Goal: Task Accomplishment & Management: Use online tool/utility

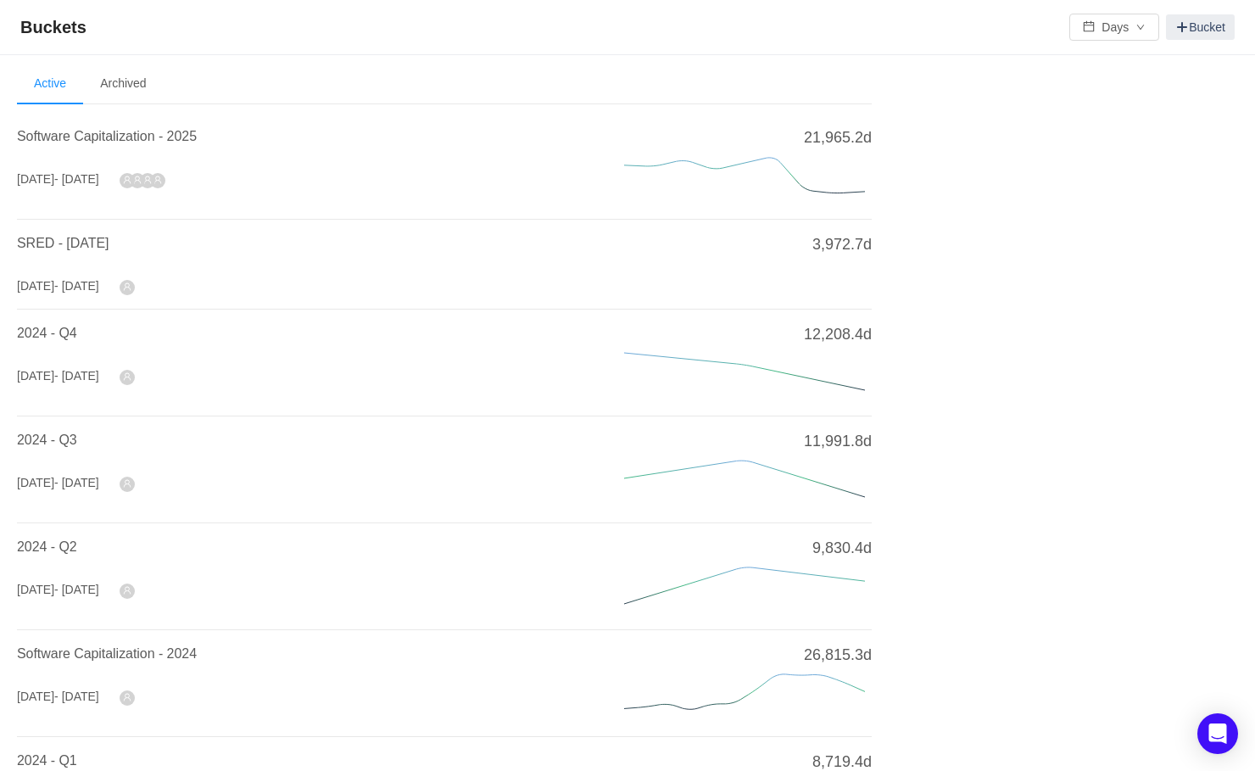
click at [134, 120] on li "Software Capitalization - 2025 Jan 2025 - Dec 2025 21,965.2d" at bounding box center [444, 166] width 855 height 107
click at [134, 138] on span "Software Capitalization - 2025" at bounding box center [107, 136] width 180 height 14
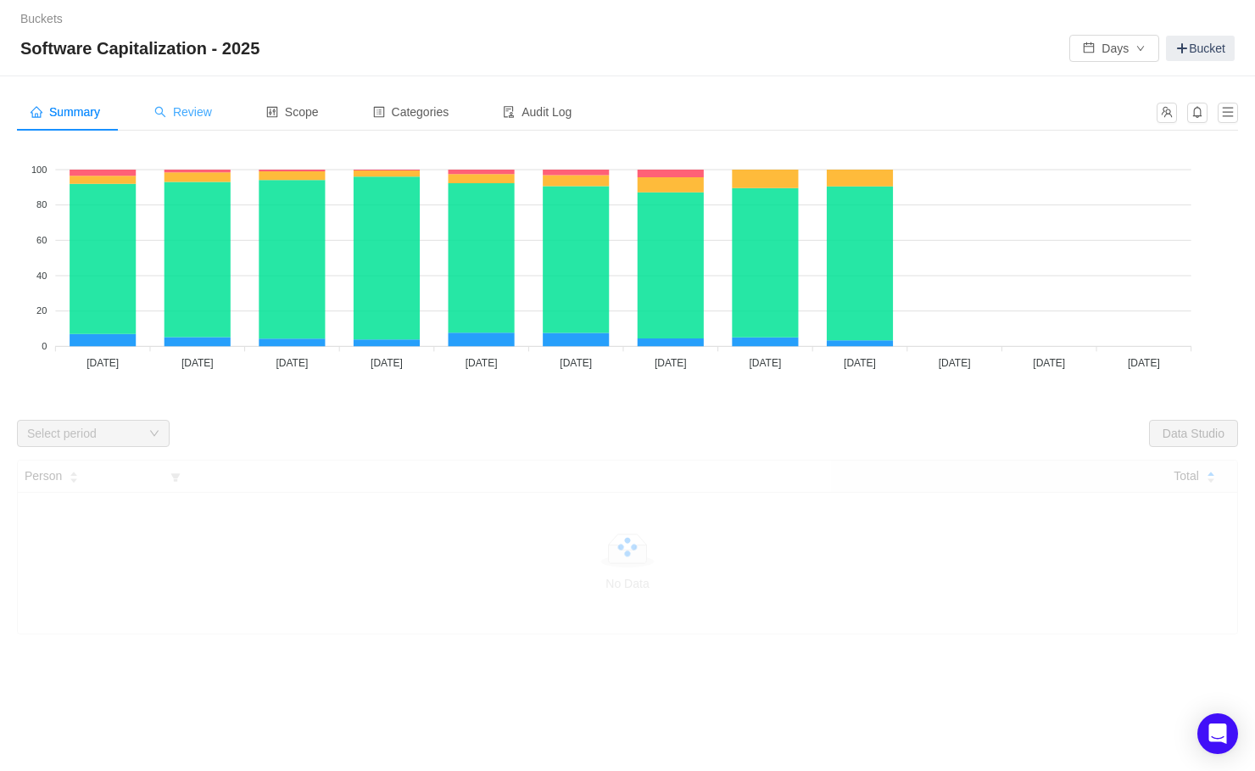
click at [209, 103] on div "Review" at bounding box center [183, 112] width 85 height 38
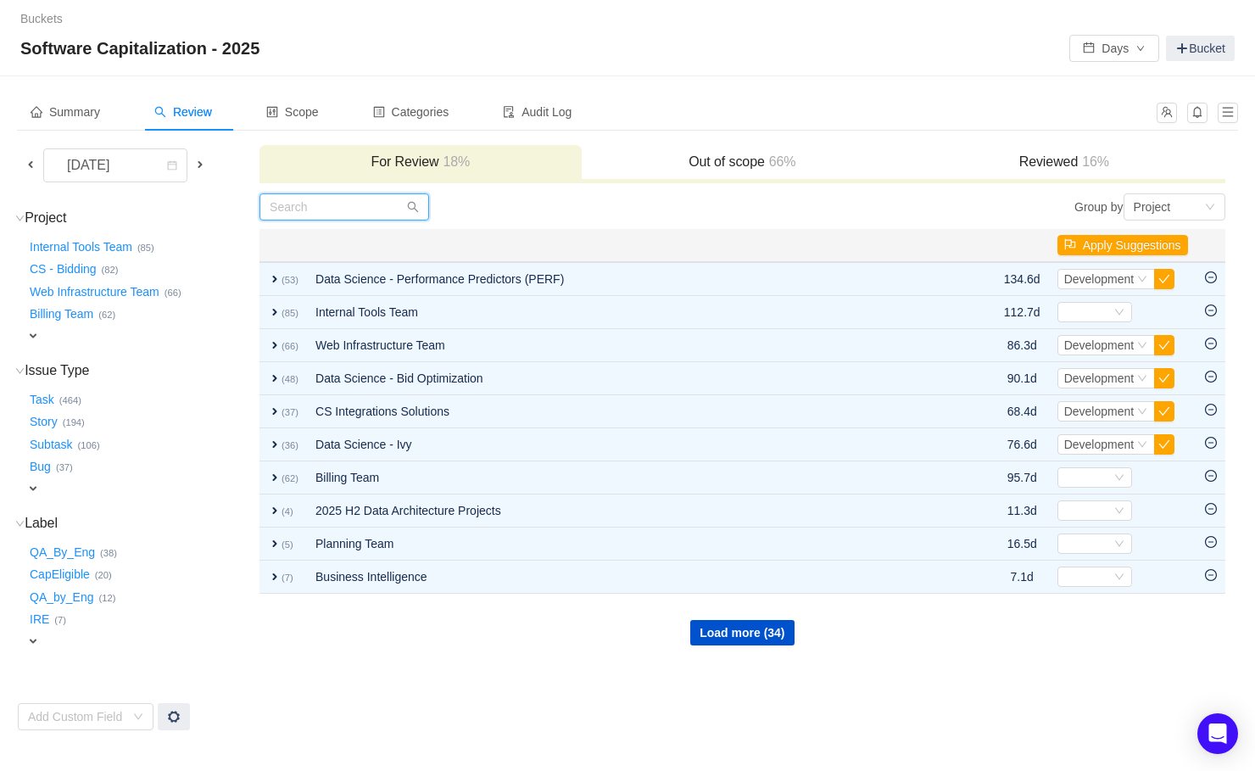
click at [393, 211] on input "text" at bounding box center [344, 206] width 170 height 27
paste input "INT-2005"
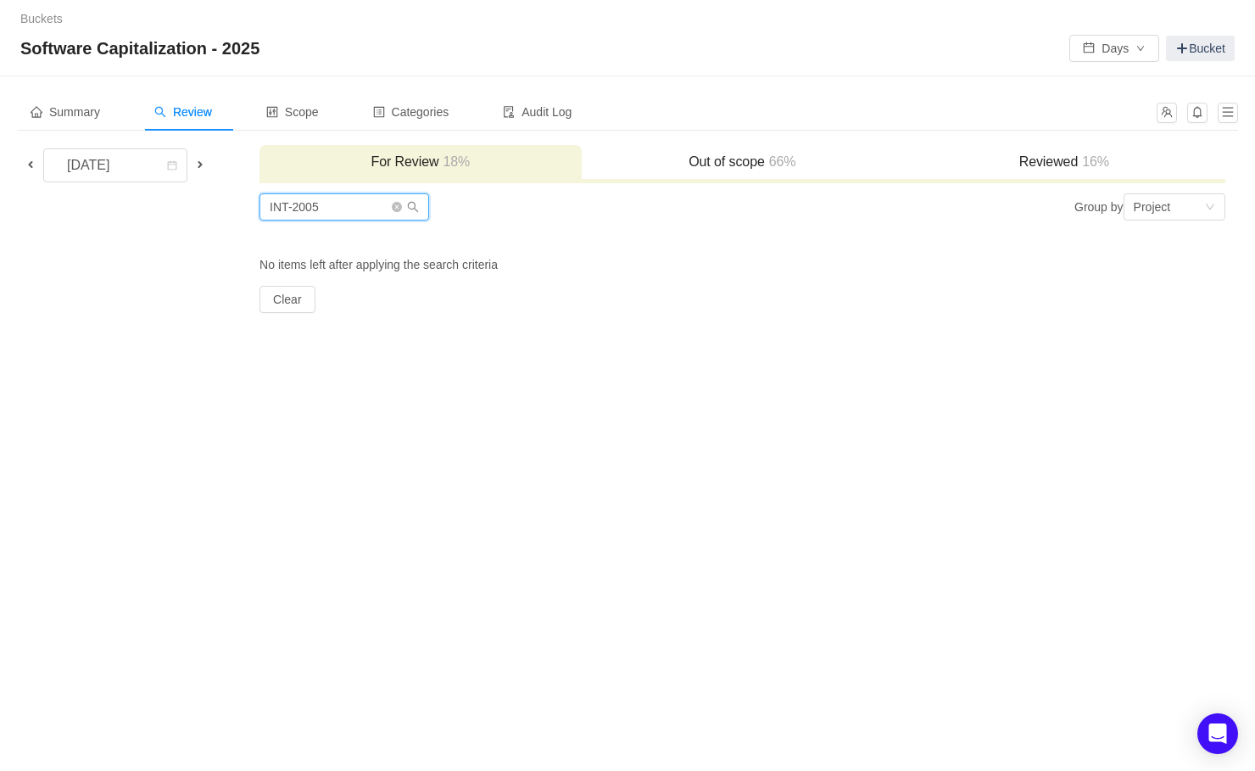
type input "INT-2005"
click at [1077, 163] on h3 "Reviewed 16%" at bounding box center [1064, 161] width 305 height 17
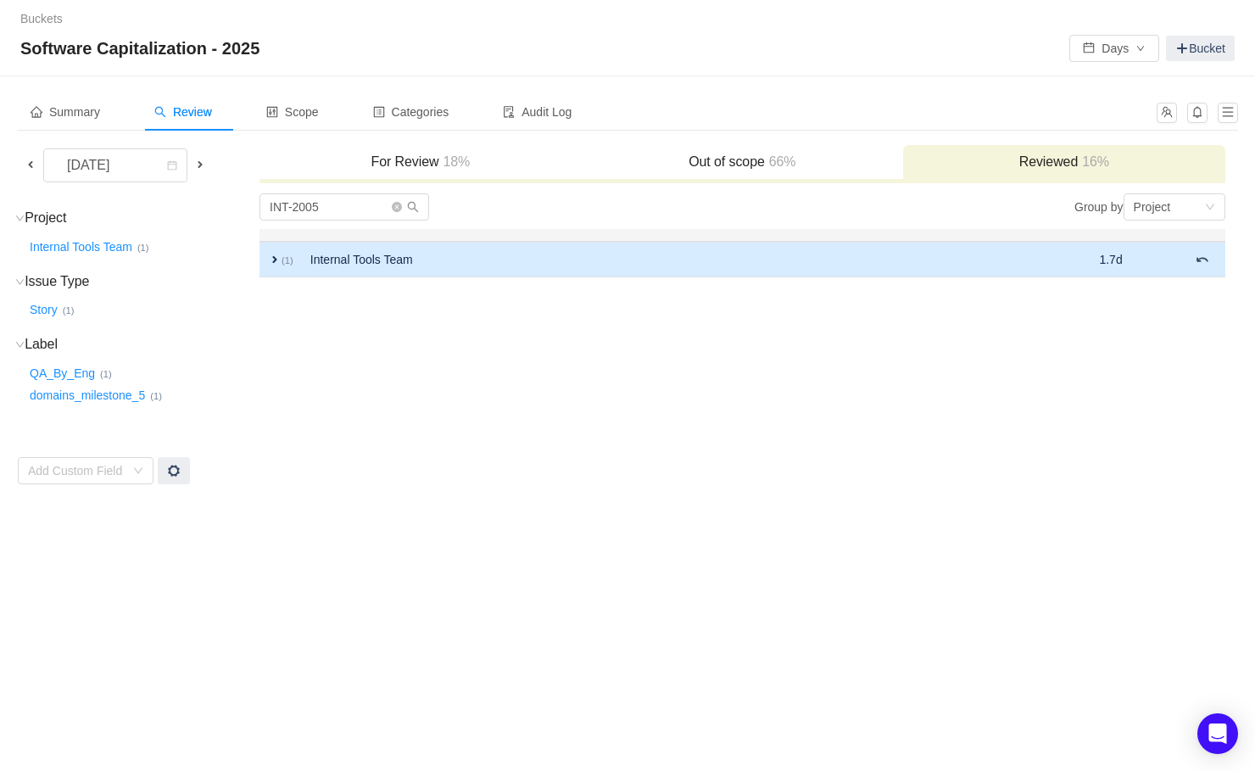
click at [270, 255] on span "expand" at bounding box center [275, 260] width 14 height 14
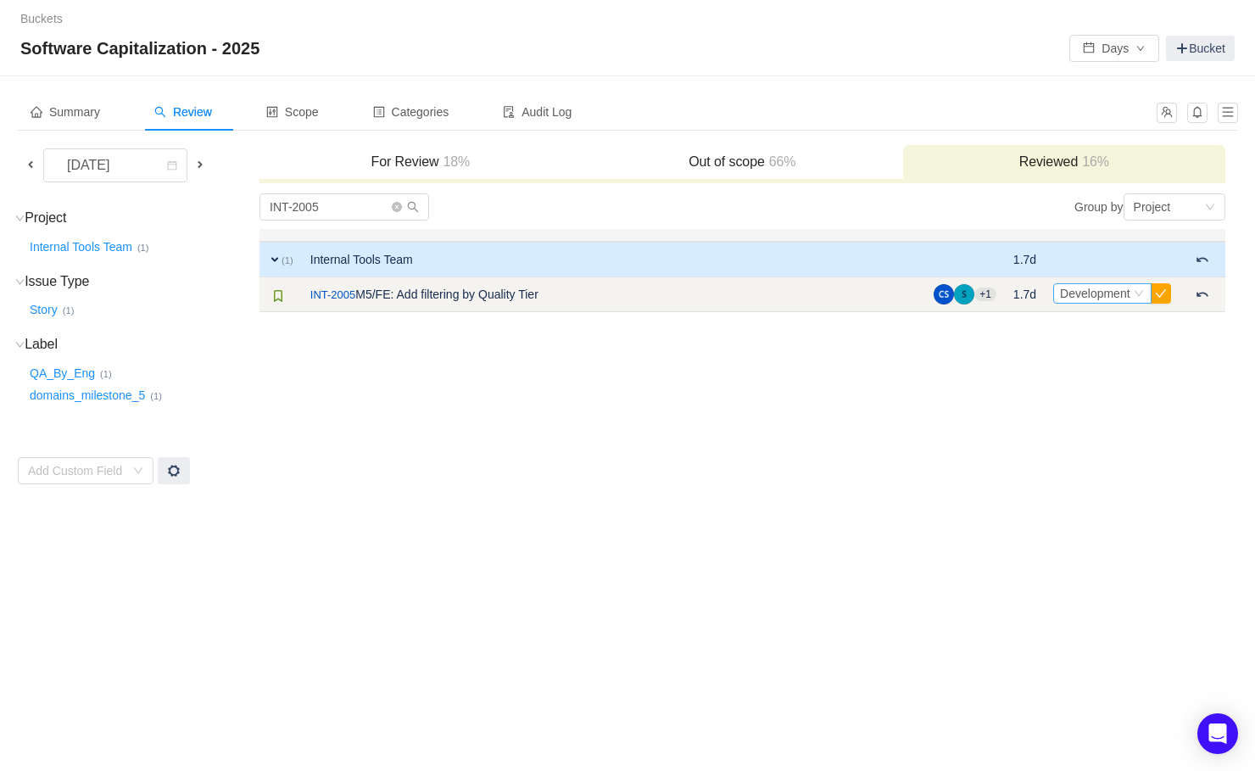
click at [1132, 287] on div "Select Development" at bounding box center [1102, 293] width 98 height 20
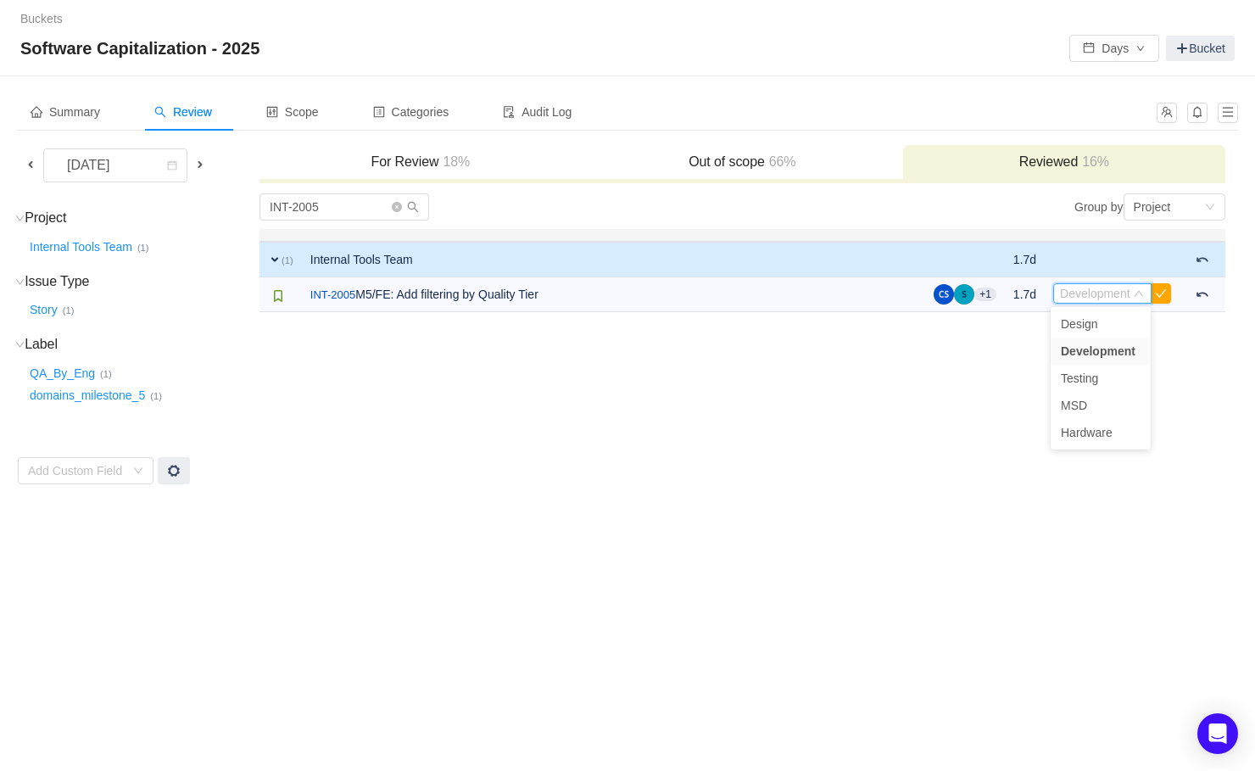
click at [907, 378] on td "INT-2005 Group by Project You will see tickets here after they were marked as o…" at bounding box center [742, 338] width 967 height 293
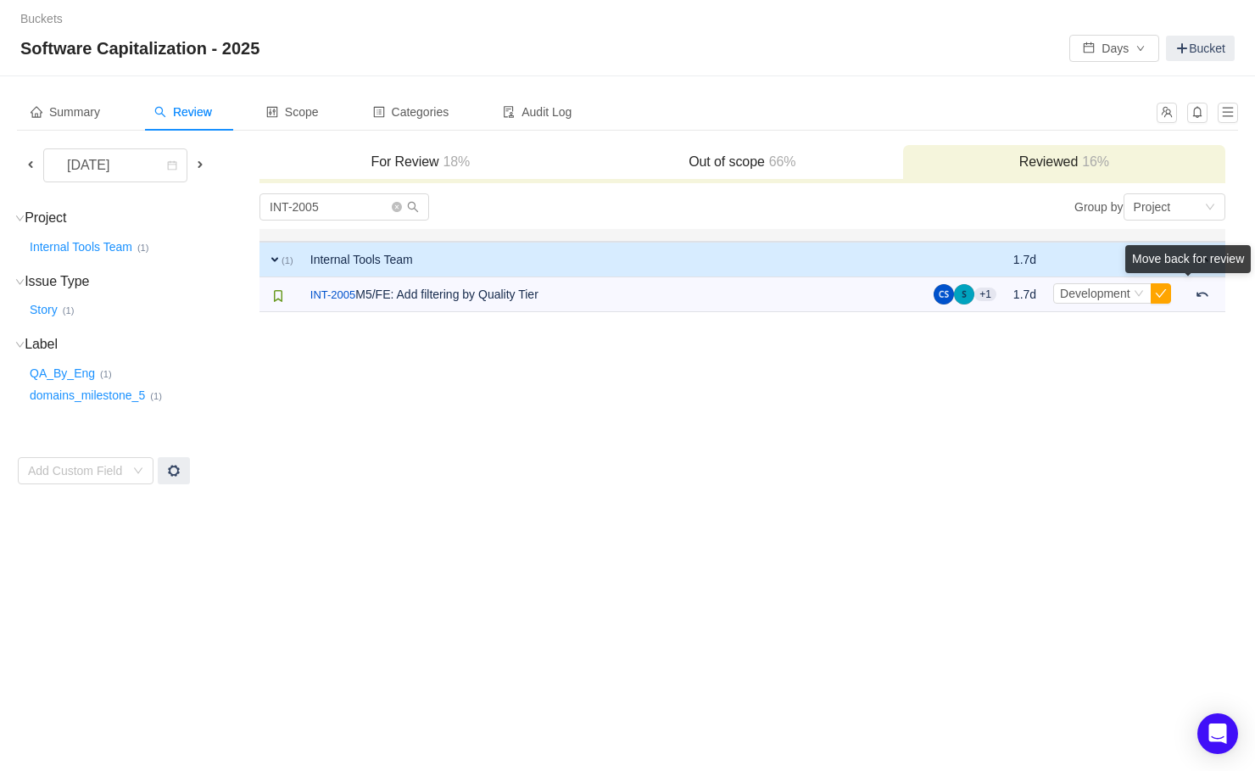
click at [1196, 280] on div "Move back for review" at bounding box center [1187, 262] width 125 height 35
click at [1203, 280] on div "Move back for review" at bounding box center [1187, 262] width 125 height 35
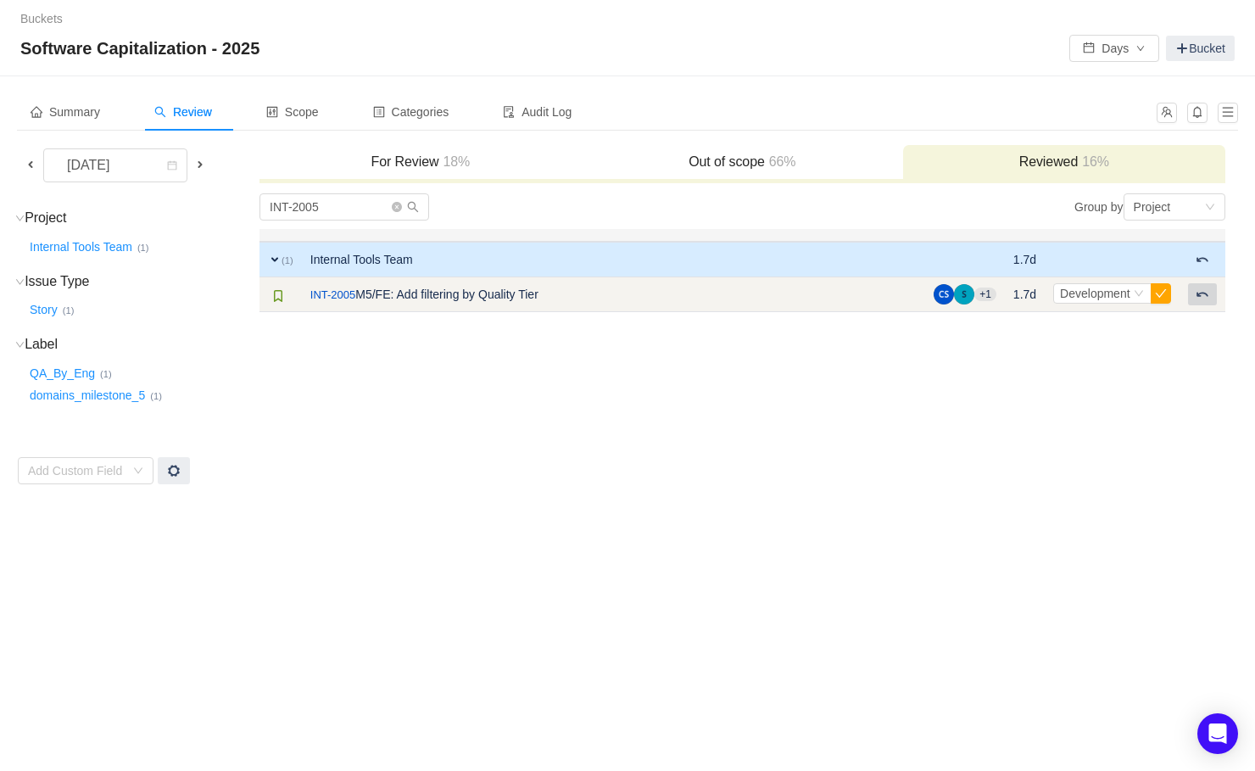
click at [1207, 293] on span at bounding box center [1203, 294] width 14 height 14
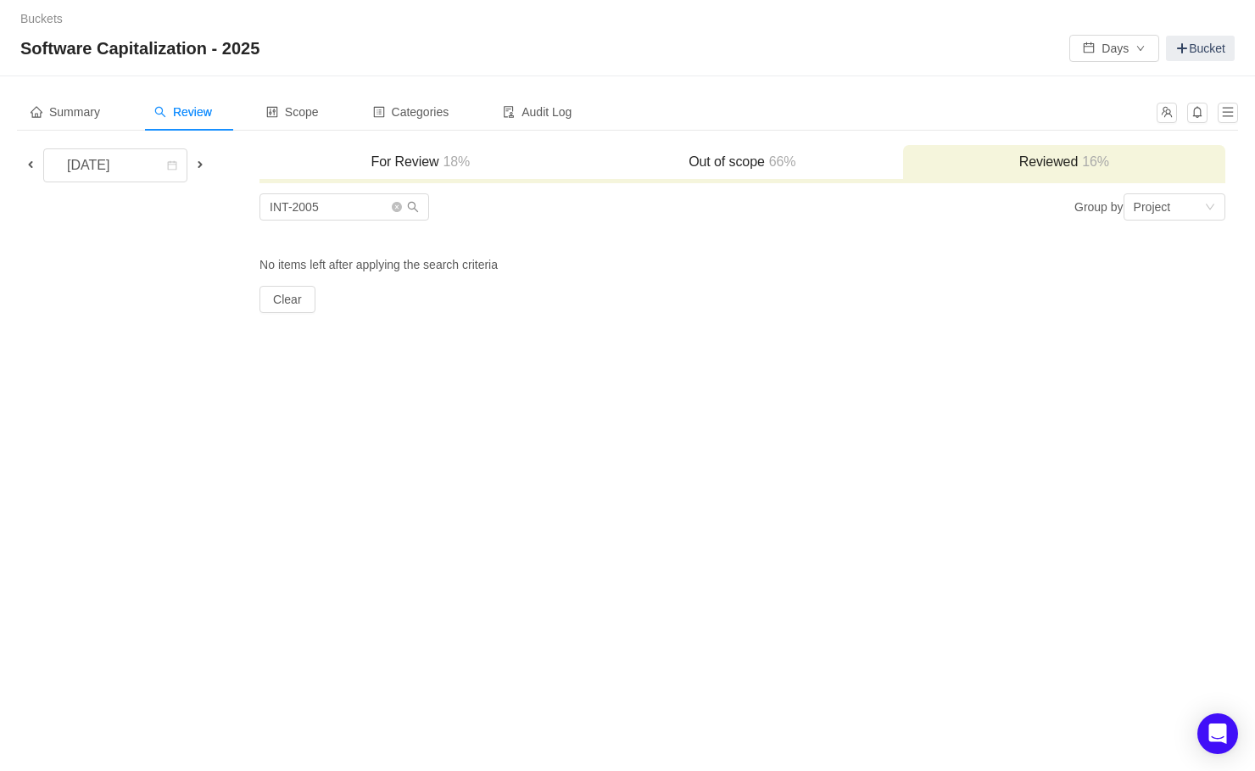
click at [401, 164] on h3 "For Review 18%" at bounding box center [420, 161] width 304 height 17
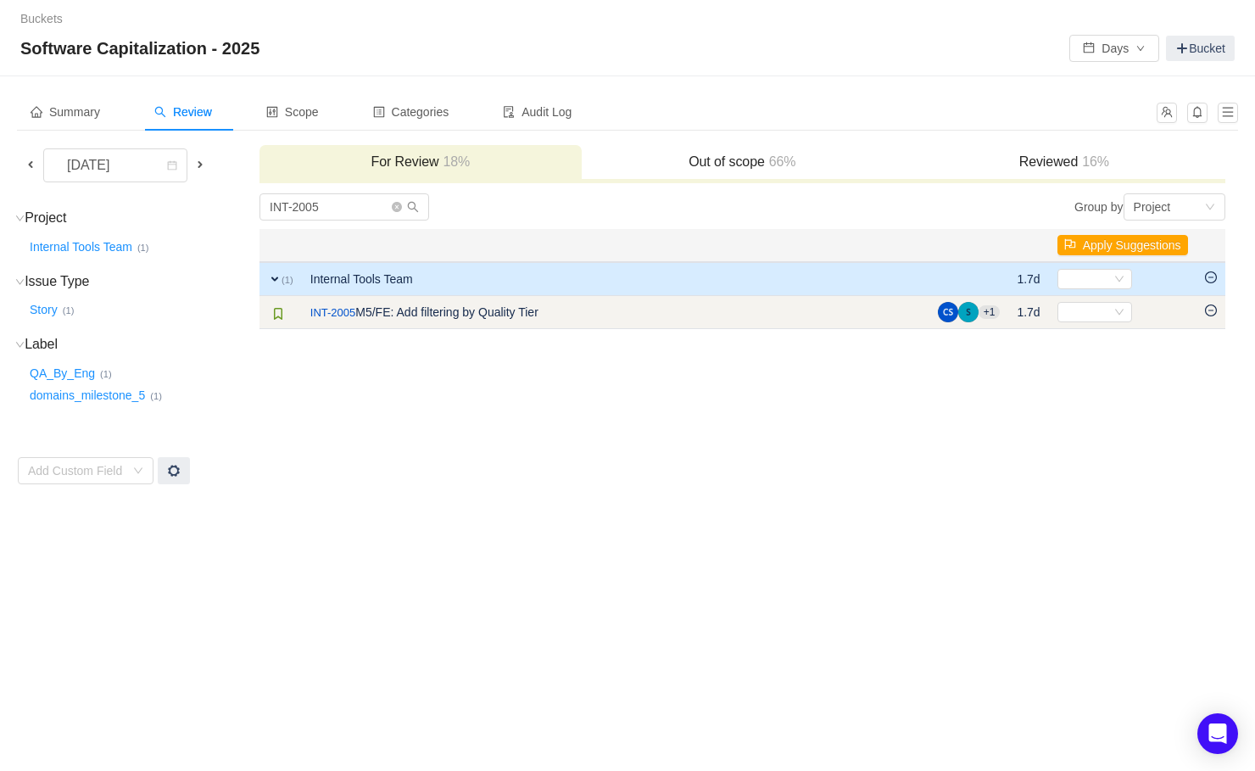
click at [1211, 309] on icon "icon: minus-circle" at bounding box center [1211, 310] width 12 height 12
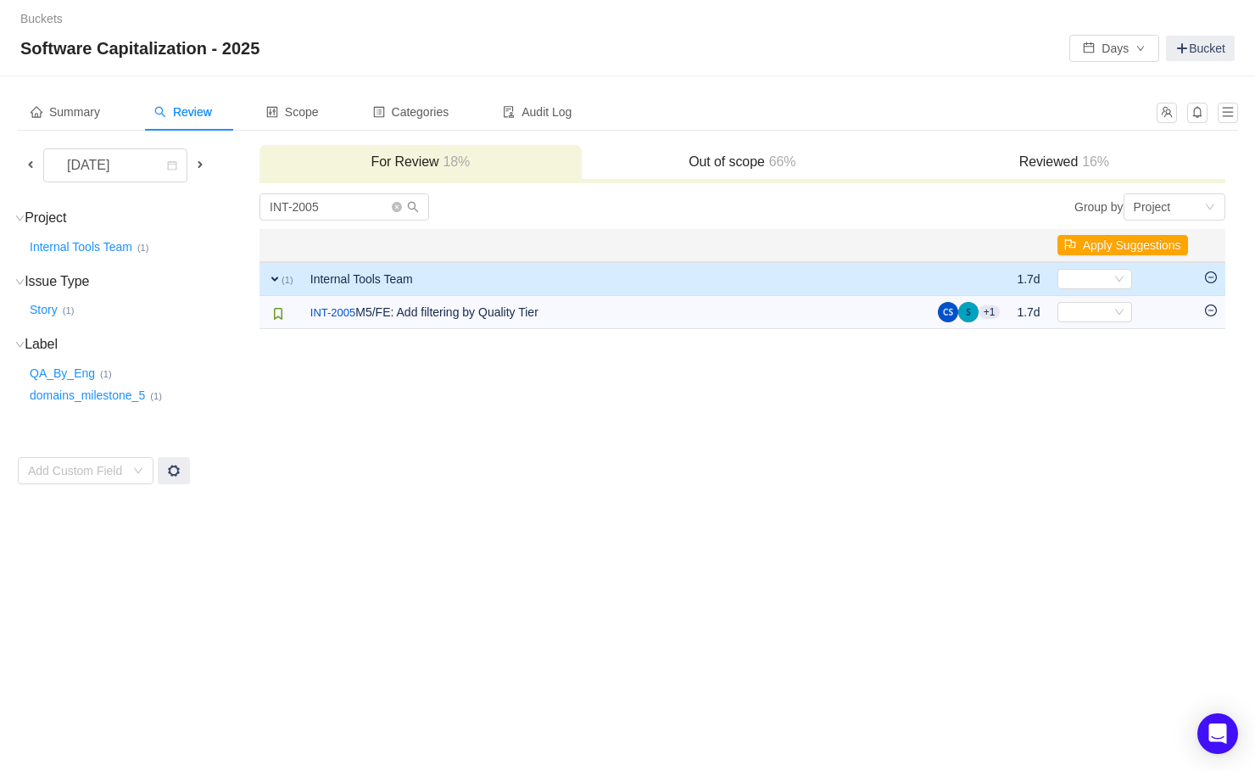
click at [1181, 405] on td "INT-2005 Group by Project You will see tickets here after they were marked as o…" at bounding box center [742, 338] width 967 height 293
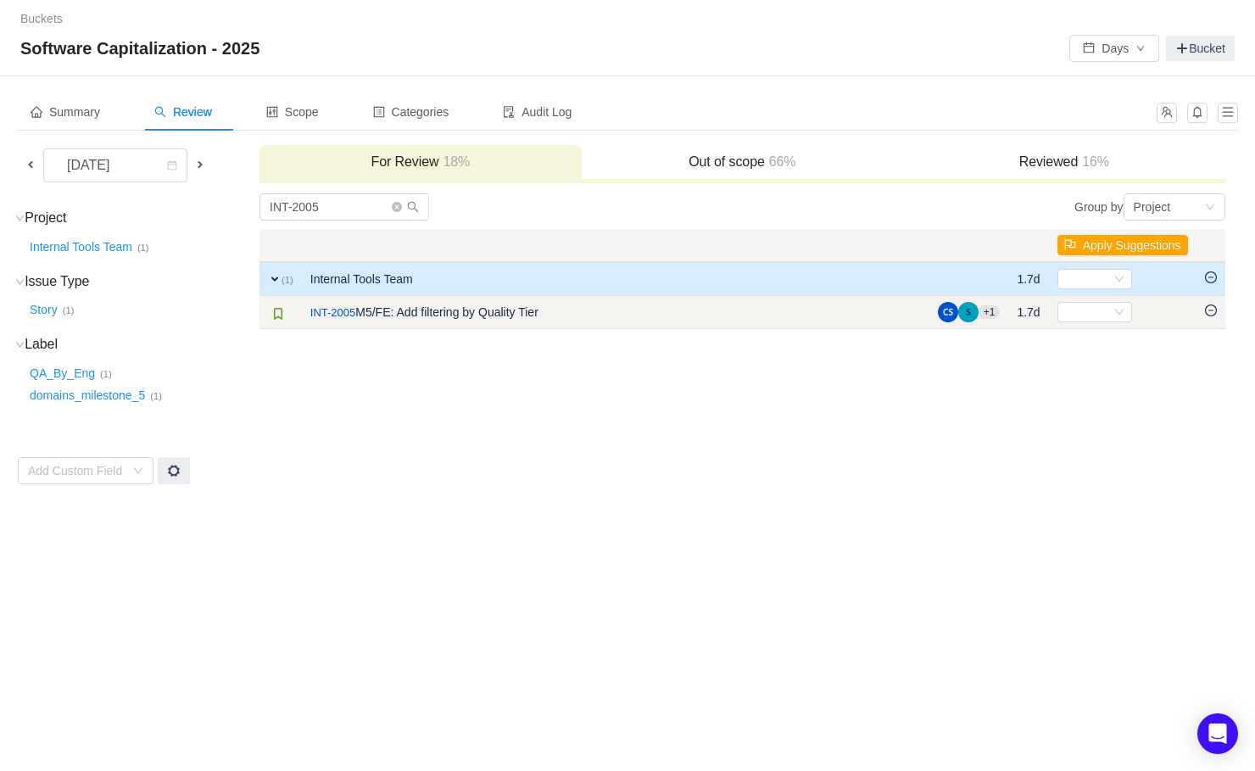
click at [1213, 313] on icon "icon: minus-circle" at bounding box center [1211, 310] width 12 height 12
click at [1208, 309] on icon "icon: minus-circle" at bounding box center [1210, 309] width 5 height 1
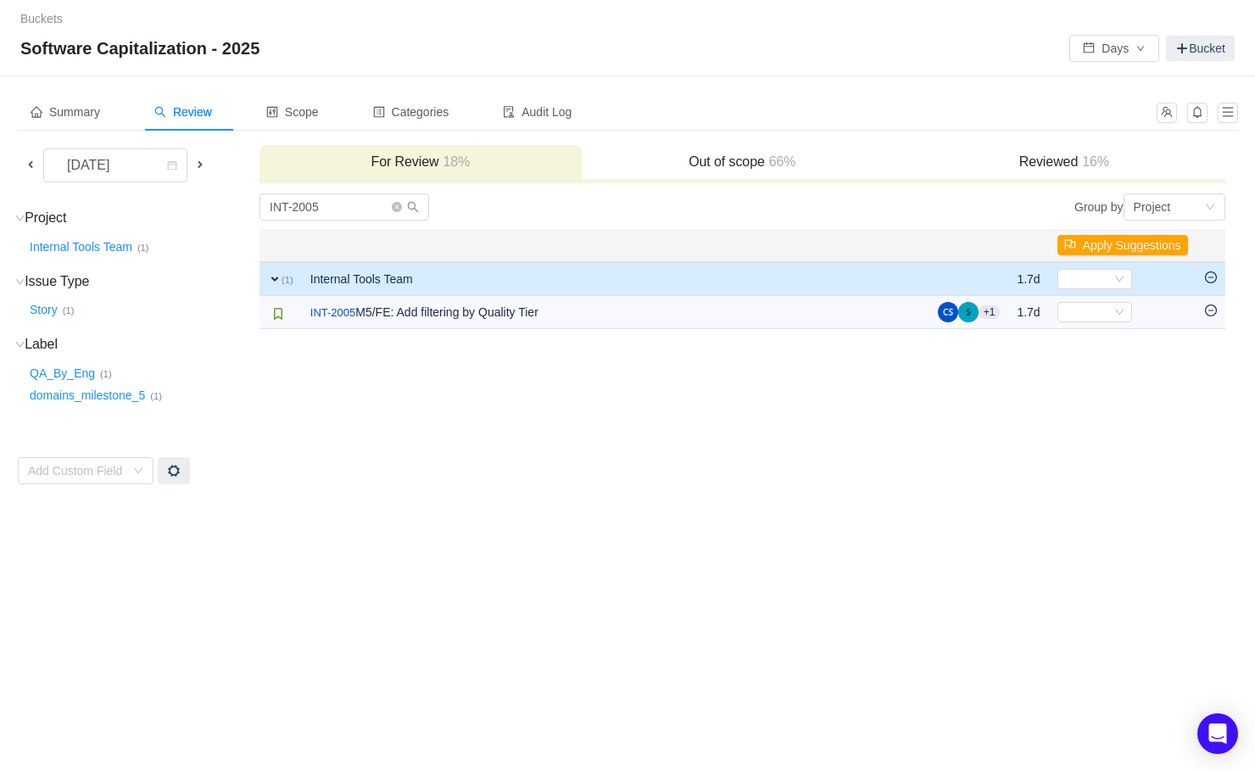
click at [721, 484] on td "INT-2005 Group by Project You will see tickets here after they were marked as o…" at bounding box center [742, 338] width 967 height 293
click at [207, 165] on span at bounding box center [200, 165] width 14 height 14
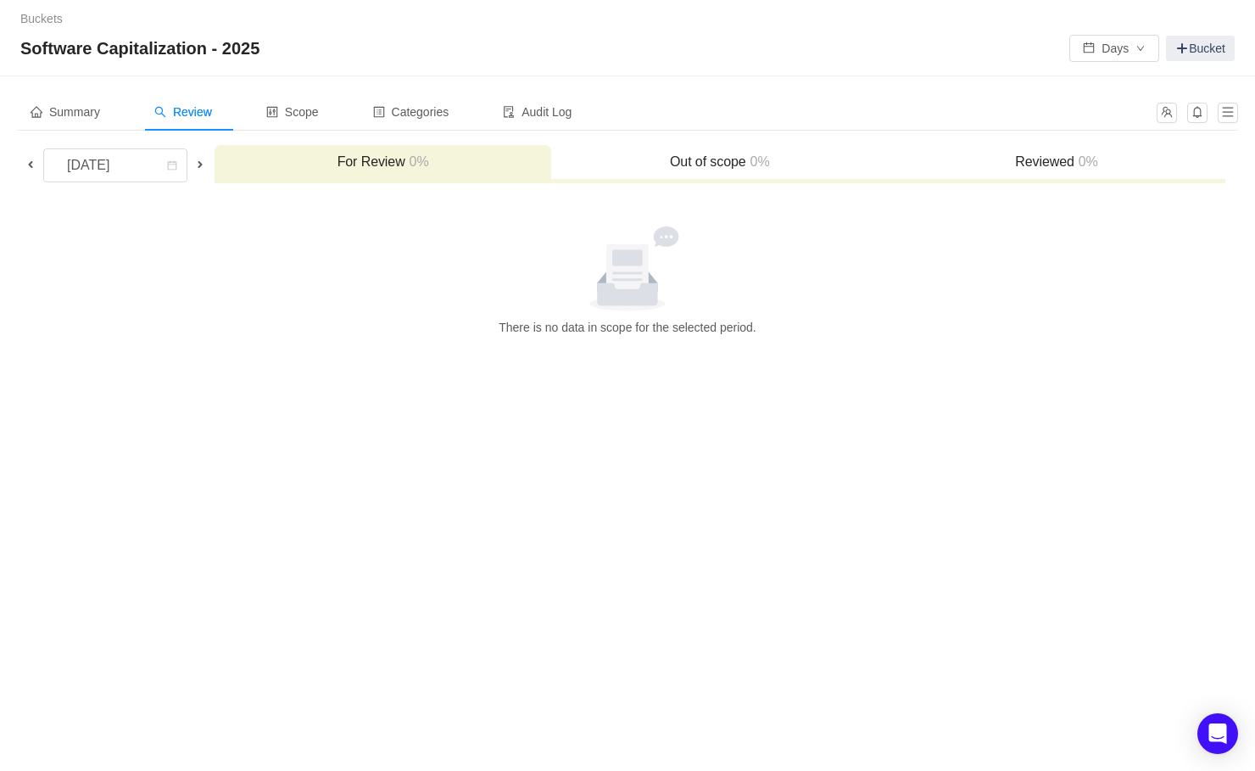
click at [25, 165] on span at bounding box center [31, 165] width 14 height 14
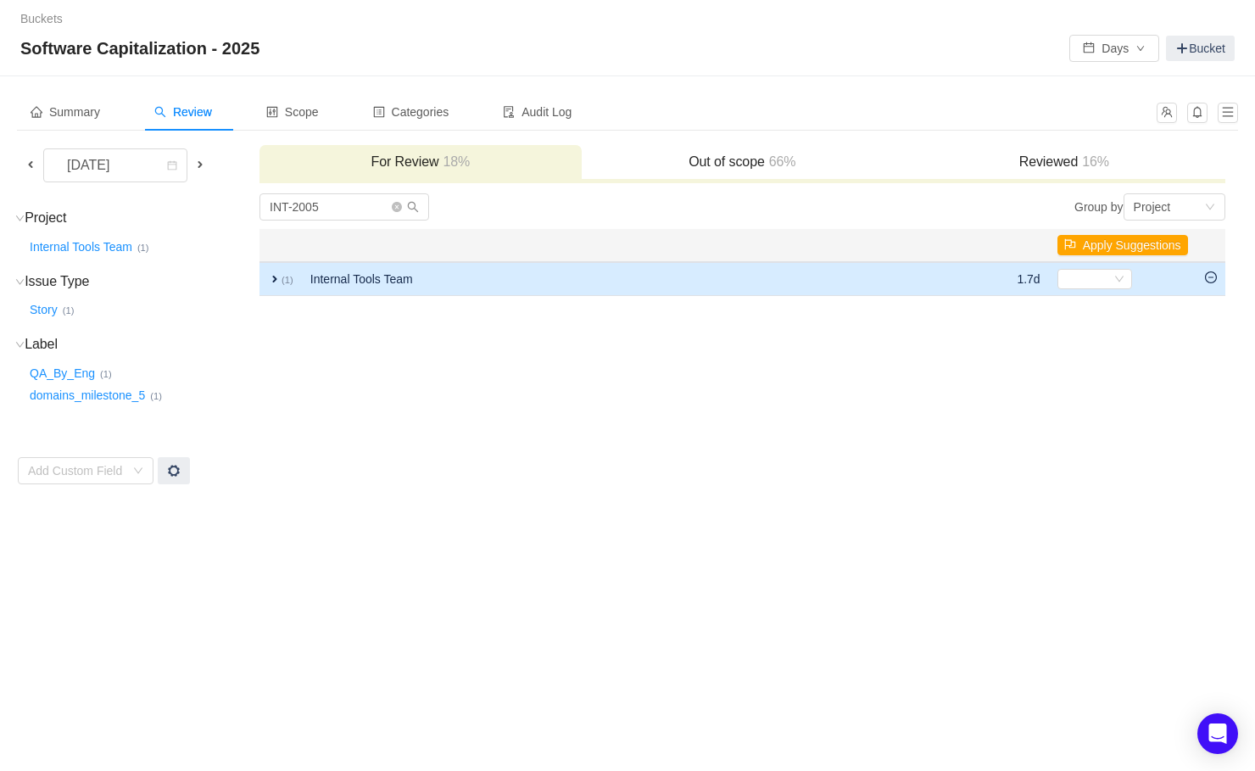
click at [259, 280] on td "expand (1)" at bounding box center [280, 279] width 42 height 34
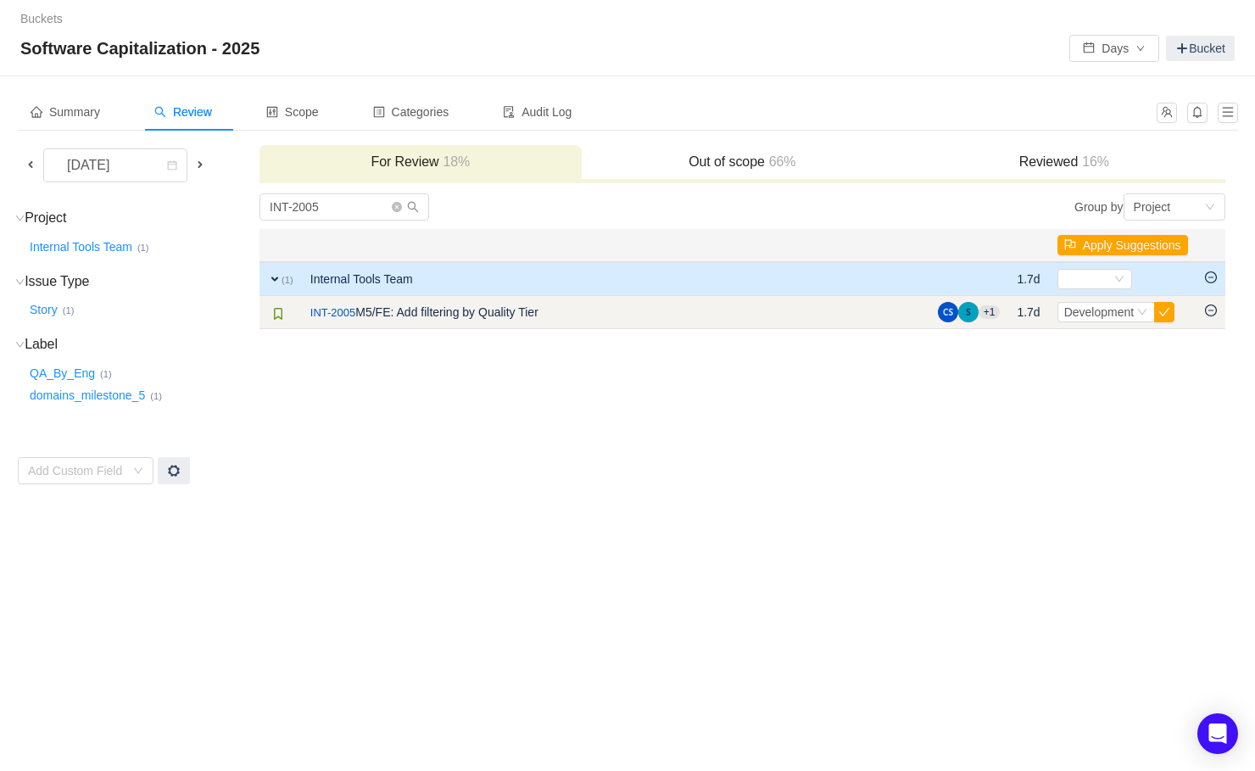
click at [1211, 313] on icon "icon: minus-circle" at bounding box center [1211, 310] width 12 height 12
click at [1093, 323] on td "Select Development Out of scope" at bounding box center [1123, 312] width 148 height 33
click at [1096, 317] on span "Development" at bounding box center [1099, 312] width 70 height 14
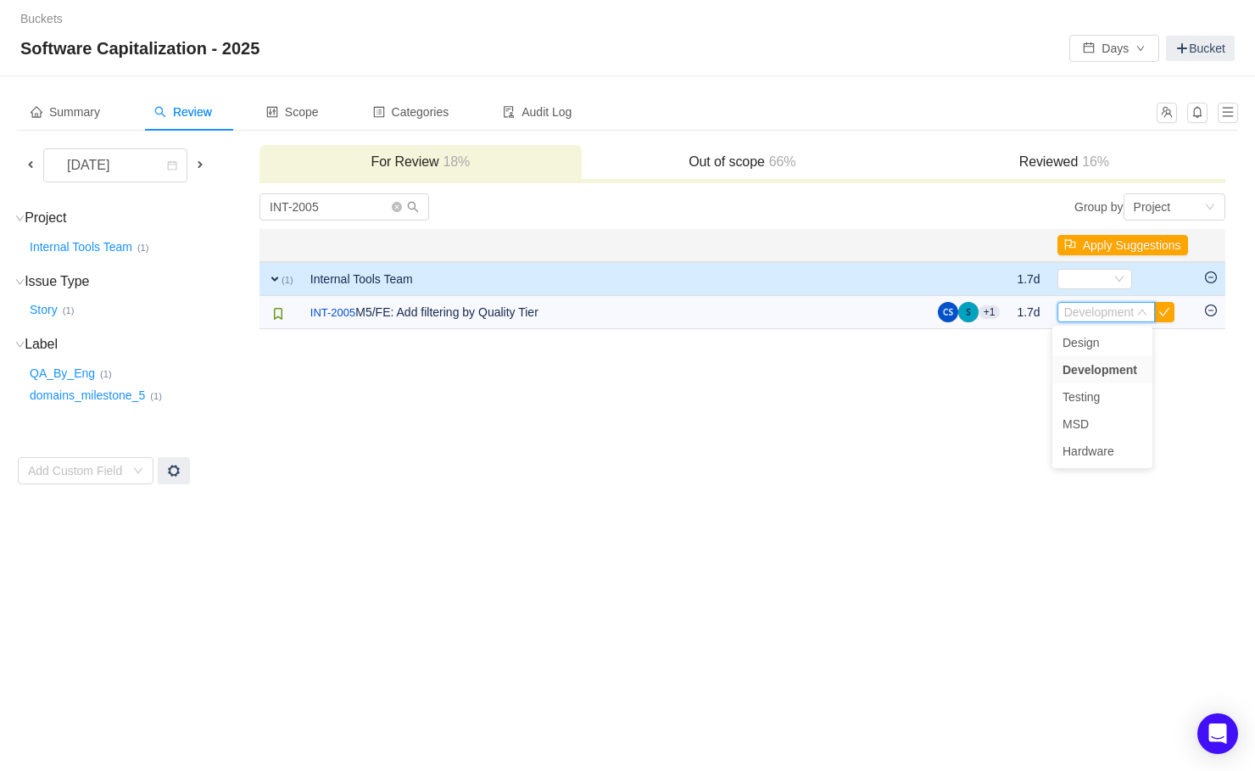
click at [805, 555] on div "Buckets / / Software Capitalization - 2025 Days Bucket Summary Review Scope Cat…" at bounding box center [627, 385] width 1255 height 771
click at [359, 425] on td "INT-2005 Group by Project You will see tickets here after they were marked as o…" at bounding box center [742, 338] width 967 height 293
